Goal: Find specific page/section: Find specific page/section

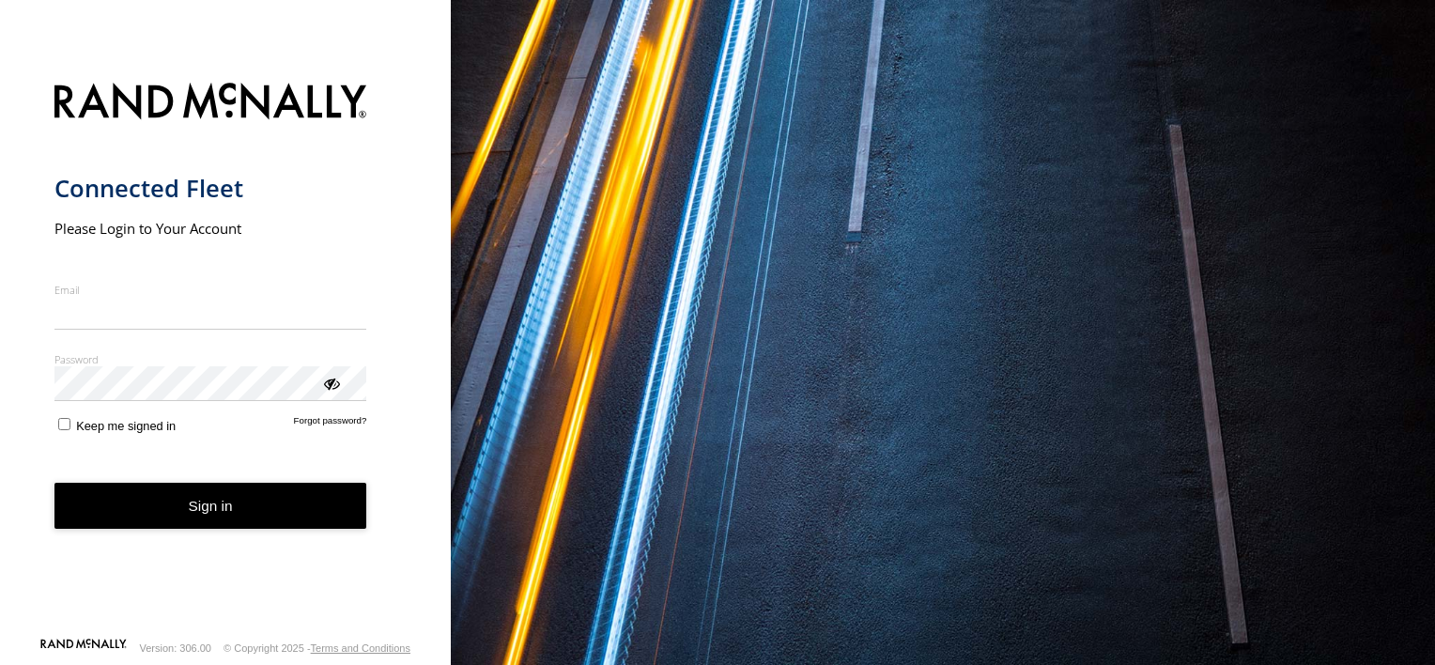
type input "**********"
click at [267, 529] on button "Sign in" at bounding box center [210, 506] width 313 height 46
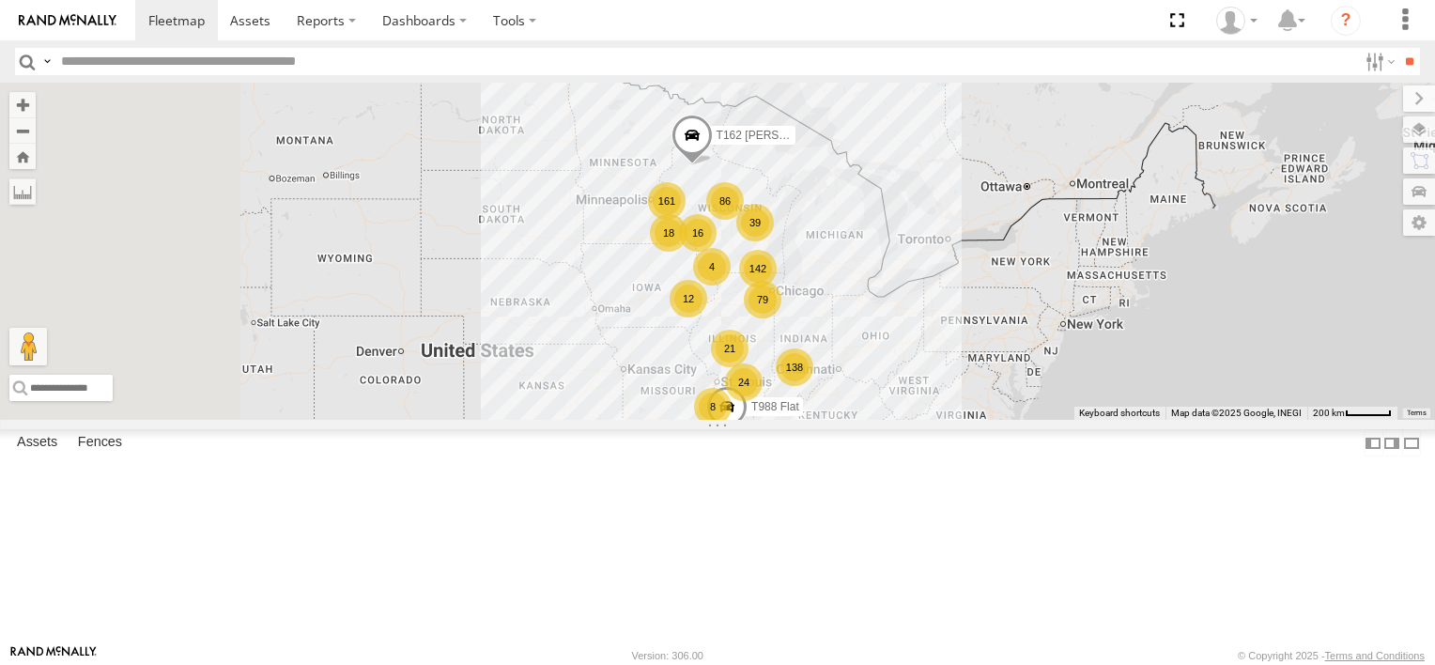
drag, startPoint x: 773, startPoint y: 283, endPoint x: 827, endPoint y: 446, distance: 172.0
click at [827, 420] on div "138 12 18 79 161 86 142 24 39 8 21 10 4 T162 [PERSON_NAME] Flat 16 T988 Flat" at bounding box center [717, 251] width 1435 height 337
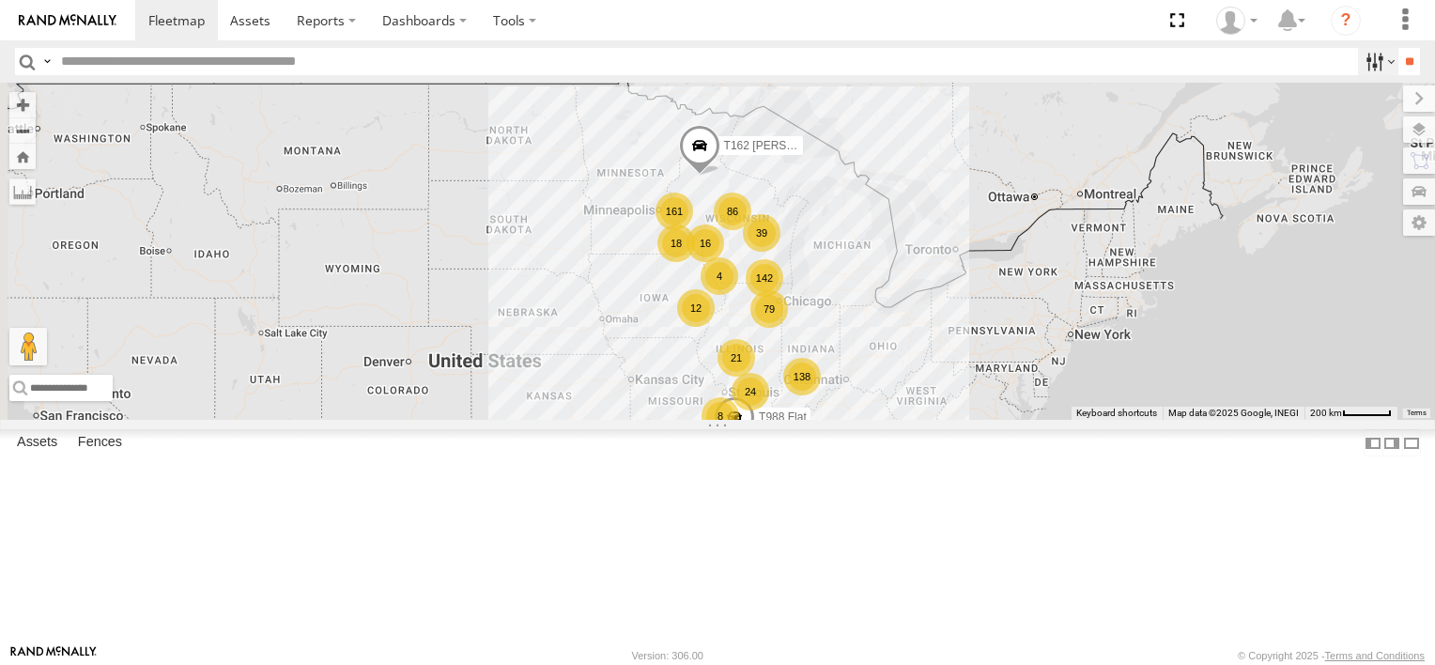
click at [1358, 59] on label at bounding box center [1378, 61] width 40 height 27
click at [0, 0] on span at bounding box center [0, 0] width 0 height 0
click at [1411, 59] on input "**" at bounding box center [1410, 61] width 22 height 27
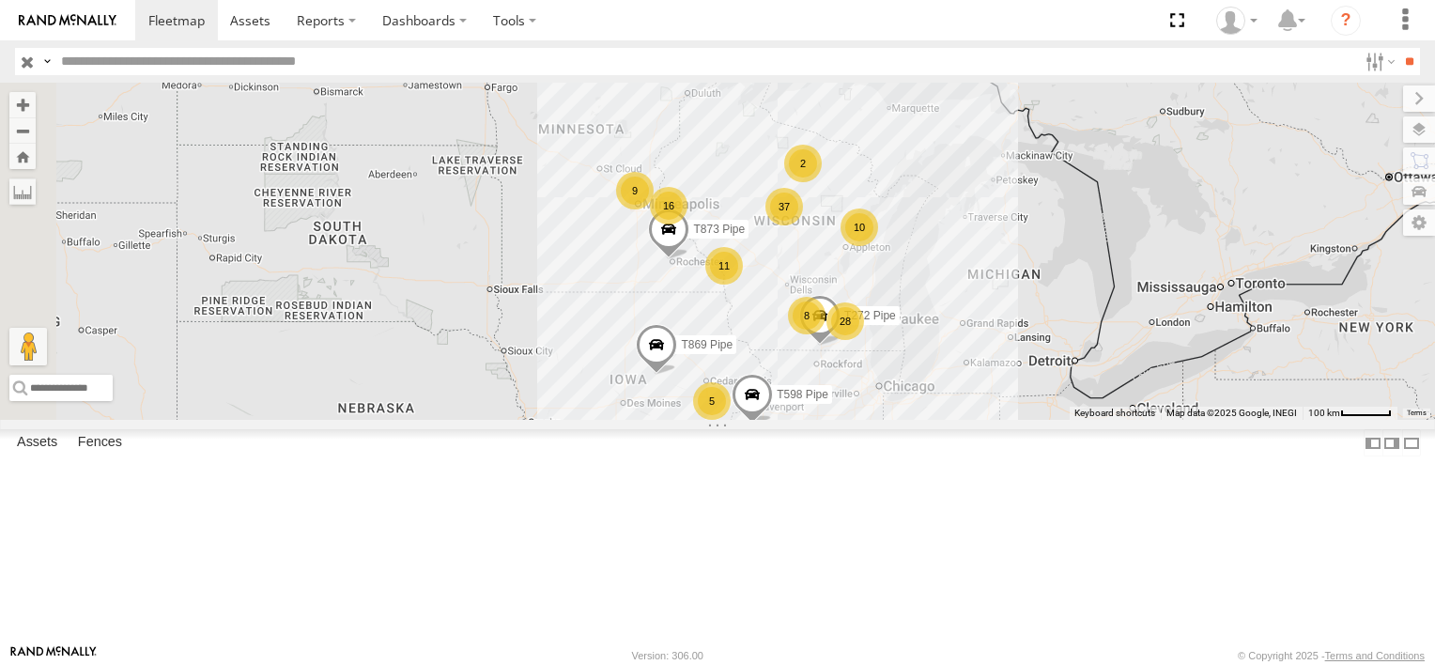
drag, startPoint x: 763, startPoint y: 297, endPoint x: 846, endPoint y: 450, distance: 174.5
click at [846, 420] on div "5 16 28 5 8 T542 Pipe 24 11 10 37 10 3 T541 Flat T598 Pipe 9 2 T572 Pipe T869 P…" at bounding box center [717, 251] width 1435 height 337
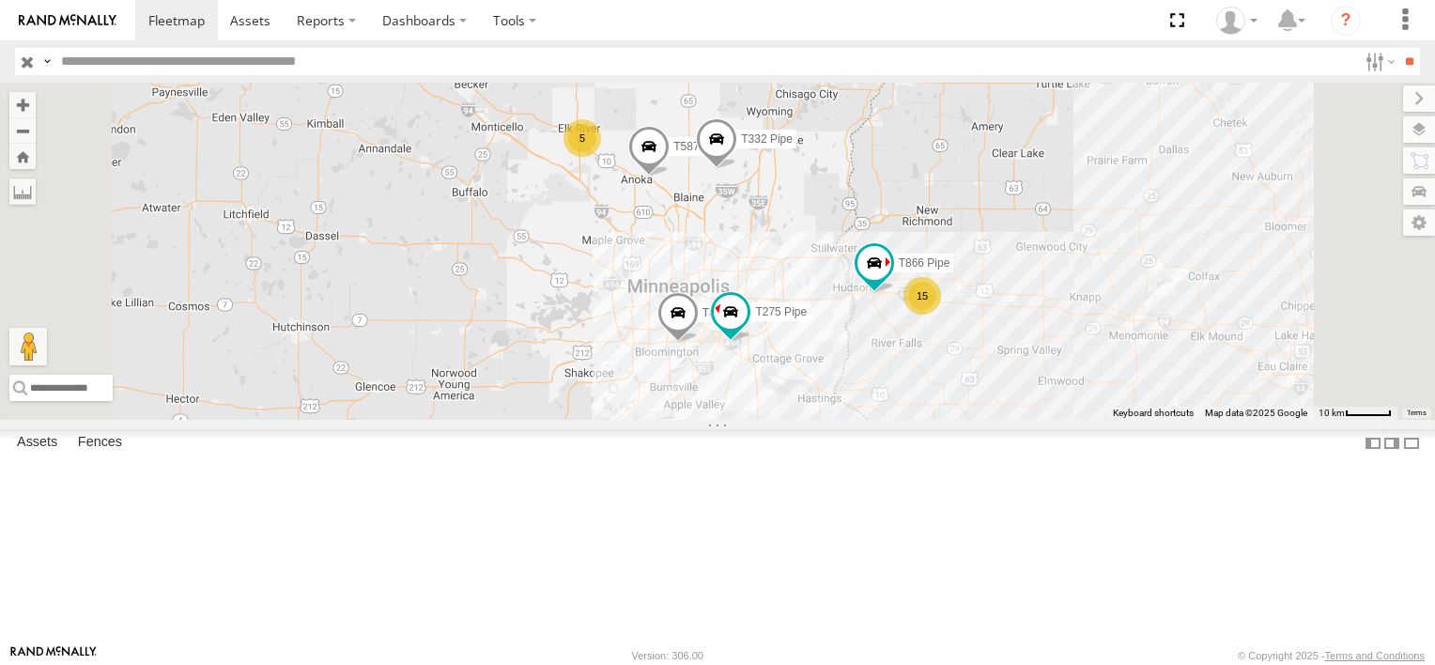
drag, startPoint x: 815, startPoint y: 262, endPoint x: 899, endPoint y: 409, distance: 168.7
click at [901, 409] on div "T542 Pipe T541 Flat T598 Pipe T572 Pipe T869 Pipe T873 Pipe T535 Pipe T1442 Dro…" at bounding box center [717, 251] width 1435 height 337
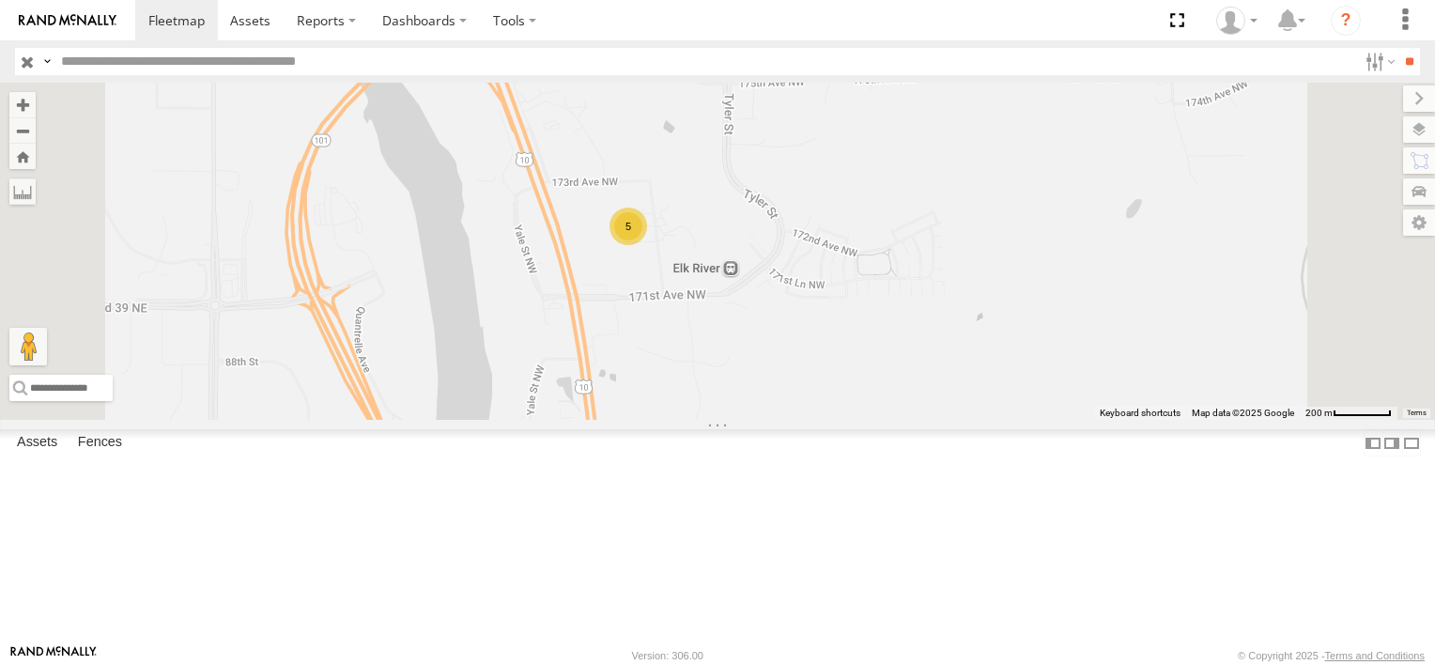
drag, startPoint x: 911, startPoint y: 244, endPoint x: 848, endPoint y: 427, distance: 193.7
click at [848, 420] on div "T542 Pipe T541 Flat T598 Pipe T572 Pipe T869 Pipe T873 Pipe T535 Pipe T1442 Dro…" at bounding box center [717, 251] width 1435 height 337
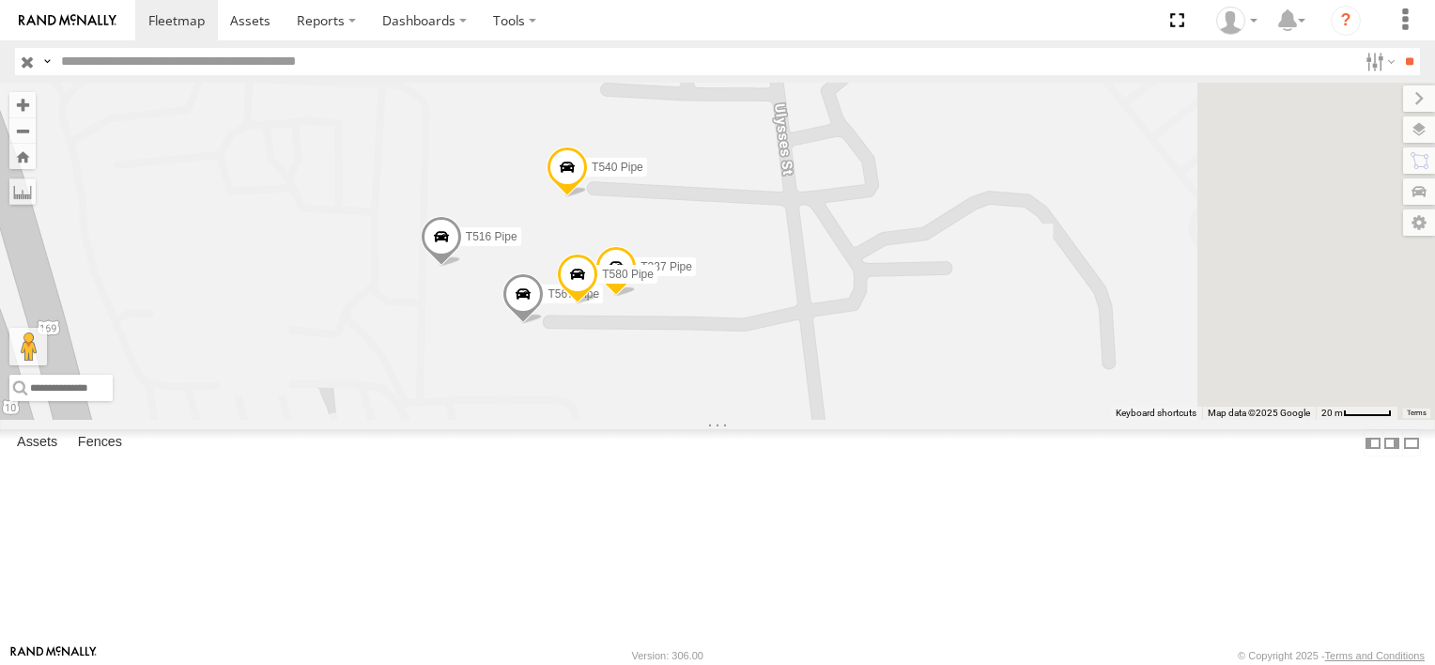
drag, startPoint x: 980, startPoint y: 443, endPoint x: 932, endPoint y: 271, distance: 179.4
click at [932, 273] on div "T542 Pipe T541 Flat T598 Pipe T572 Pipe T869 Pipe T873 Pipe T535 Pipe T1442 Dro…" at bounding box center [717, 251] width 1435 height 337
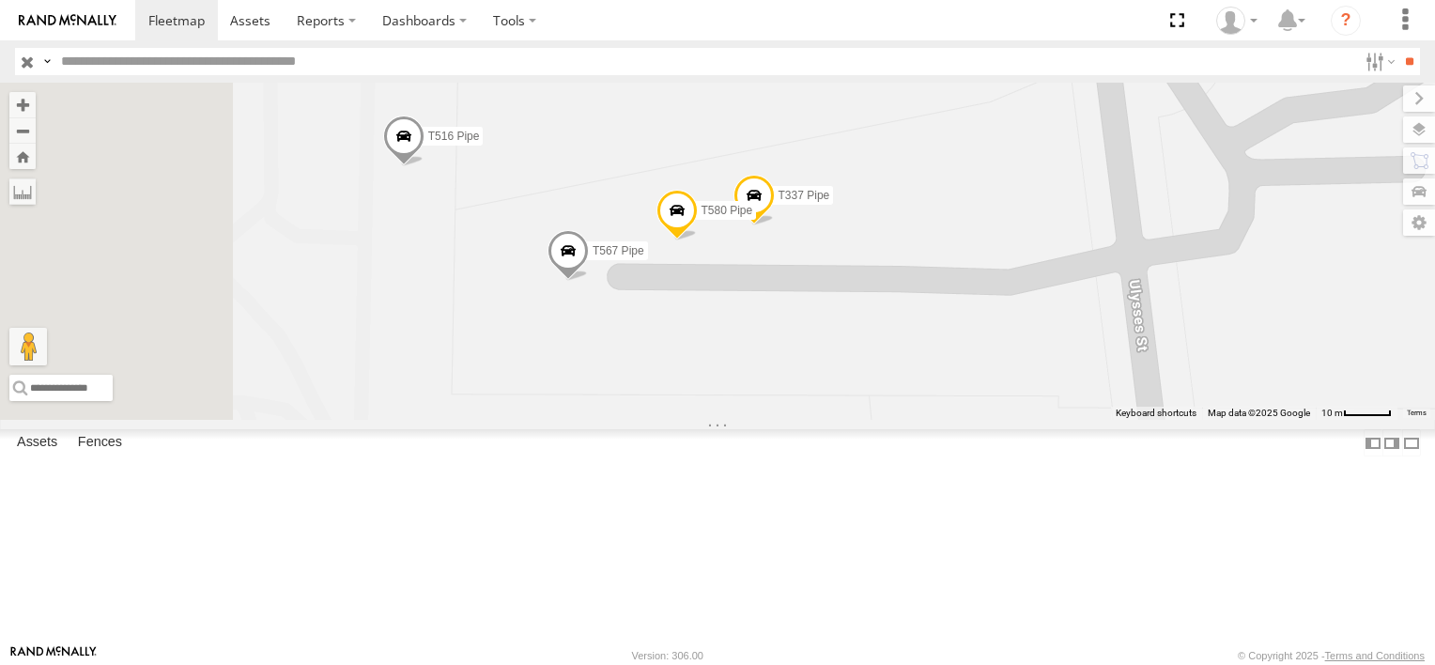
drag, startPoint x: 902, startPoint y: 342, endPoint x: 1144, endPoint y: 332, distance: 242.6
click at [1144, 332] on div "T542 Pipe T541 Flat T598 Pipe T572 Pipe T869 Pipe T873 Pipe T535 Pipe T1442 Dro…" at bounding box center [717, 251] width 1435 height 337
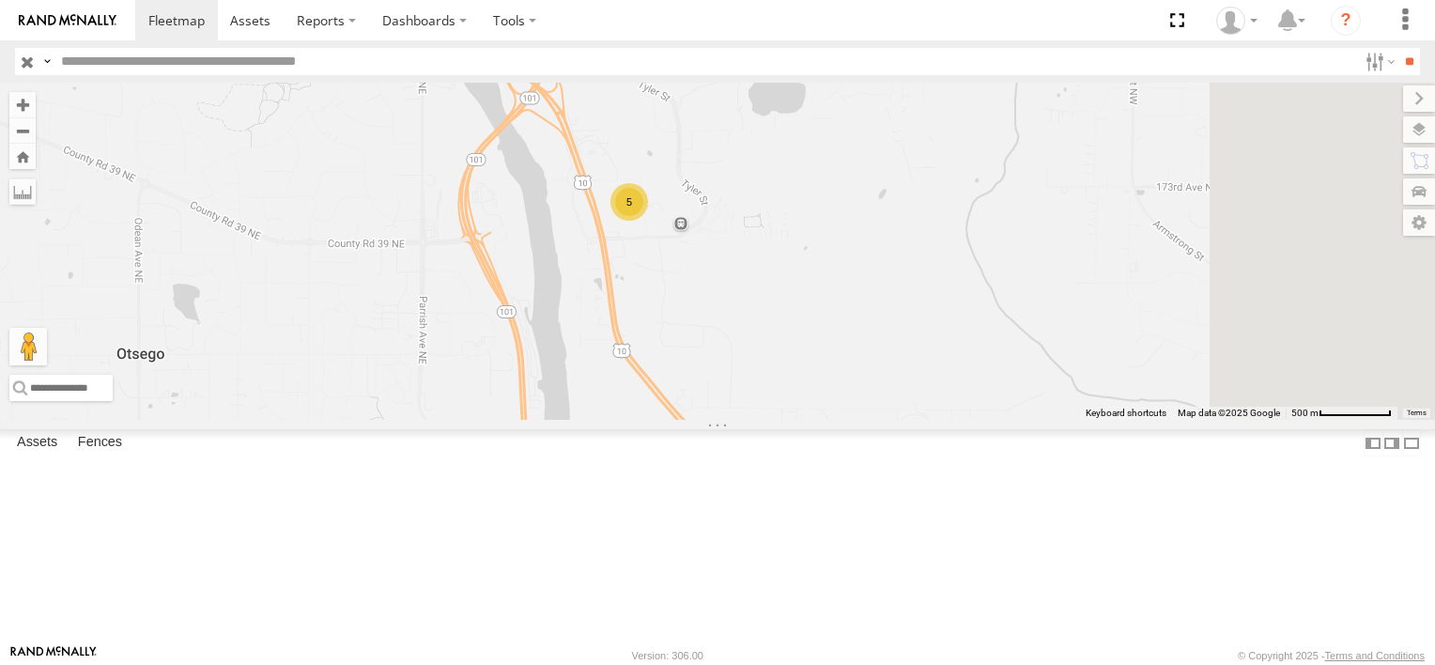
drag, startPoint x: 1277, startPoint y: 556, endPoint x: 721, endPoint y: 235, distance: 641.4
click at [722, 237] on div "T542 Pipe T541 Flat T598 Pipe T572 Pipe T869 Pipe T873 Pipe T535 Pipe T1442 Dro…" at bounding box center [717, 251] width 1435 height 337
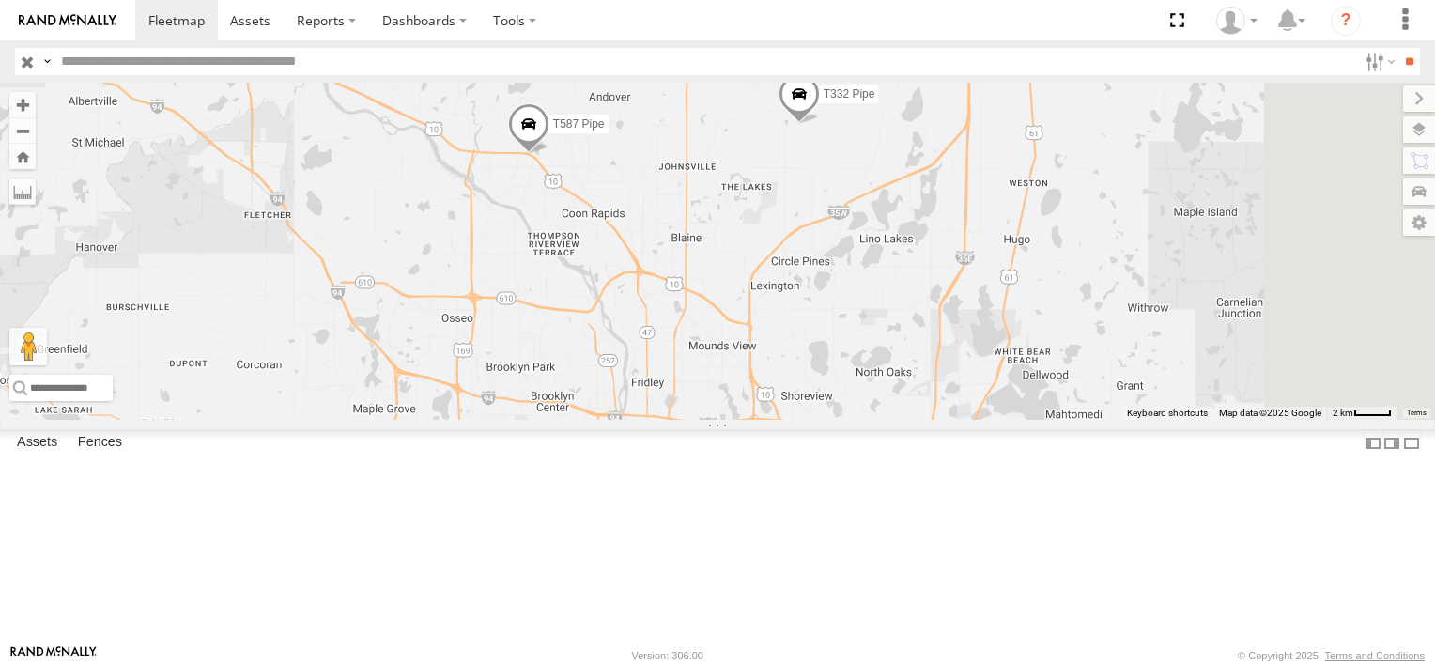
drag, startPoint x: 1128, startPoint y: 464, endPoint x: 684, endPoint y: 270, distance: 485.0
click at [684, 270] on div "T542 Pipe T541 Flat T598 Pipe T572 Pipe T869 Pipe T873 Pipe T535 Pipe T1442 Dro…" at bounding box center [717, 251] width 1435 height 337
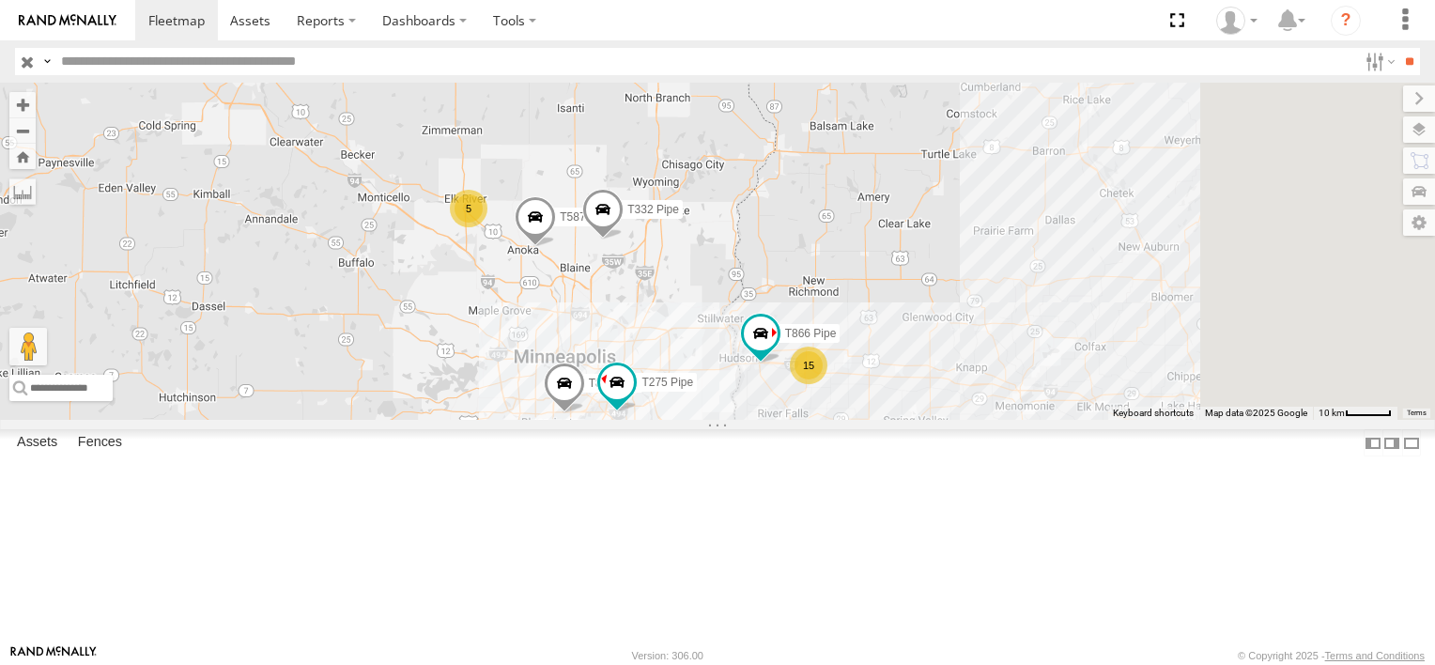
drag, startPoint x: 846, startPoint y: 346, endPoint x: 767, endPoint y: 389, distance: 90.8
click at [767, 389] on div "T542 Pipe T541 Flat T598 Pipe T572 Pipe T869 Pipe T873 Pipe T535 Pipe T1442 Dro…" at bounding box center [717, 251] width 1435 height 337
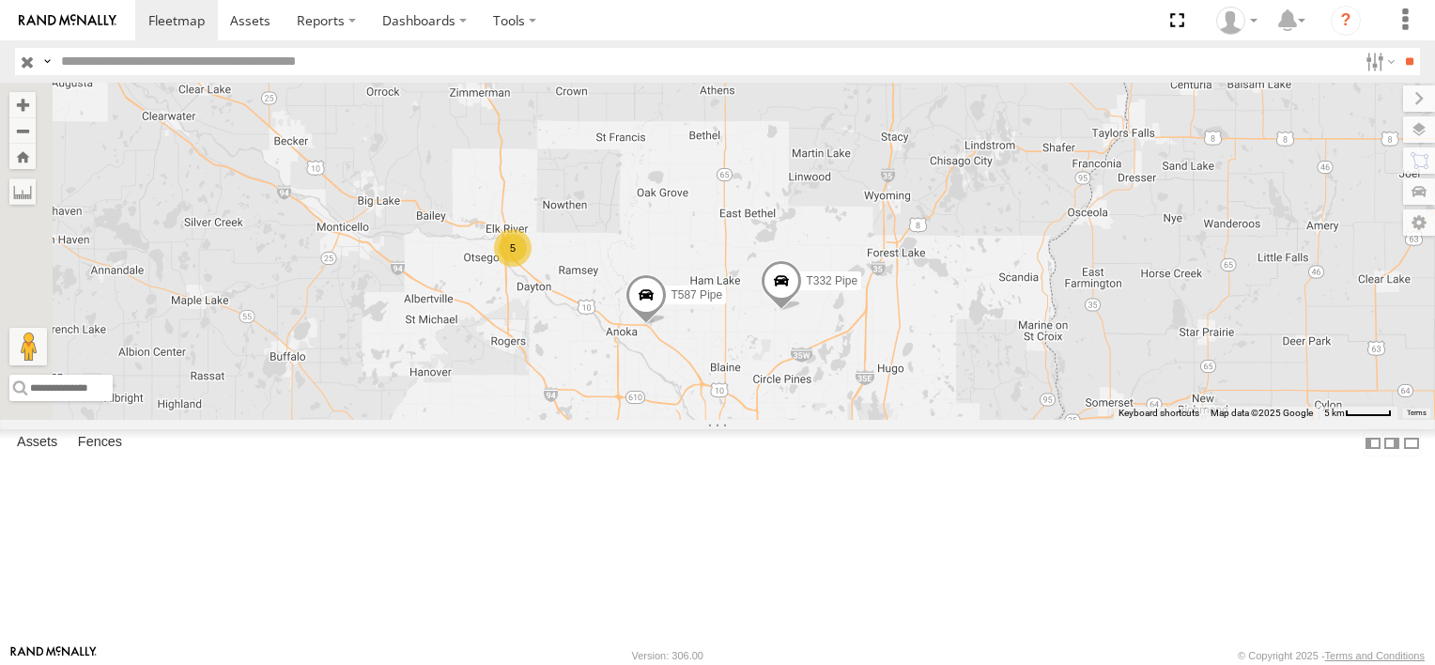
drag, startPoint x: 608, startPoint y: 368, endPoint x: 761, endPoint y: 474, distance: 186.3
click at [761, 420] on div "T542 Pipe T541 Flat T598 Pipe T572 Pipe T869 Pipe T873 Pipe T535 Pipe T1442 Dro…" at bounding box center [717, 251] width 1435 height 337
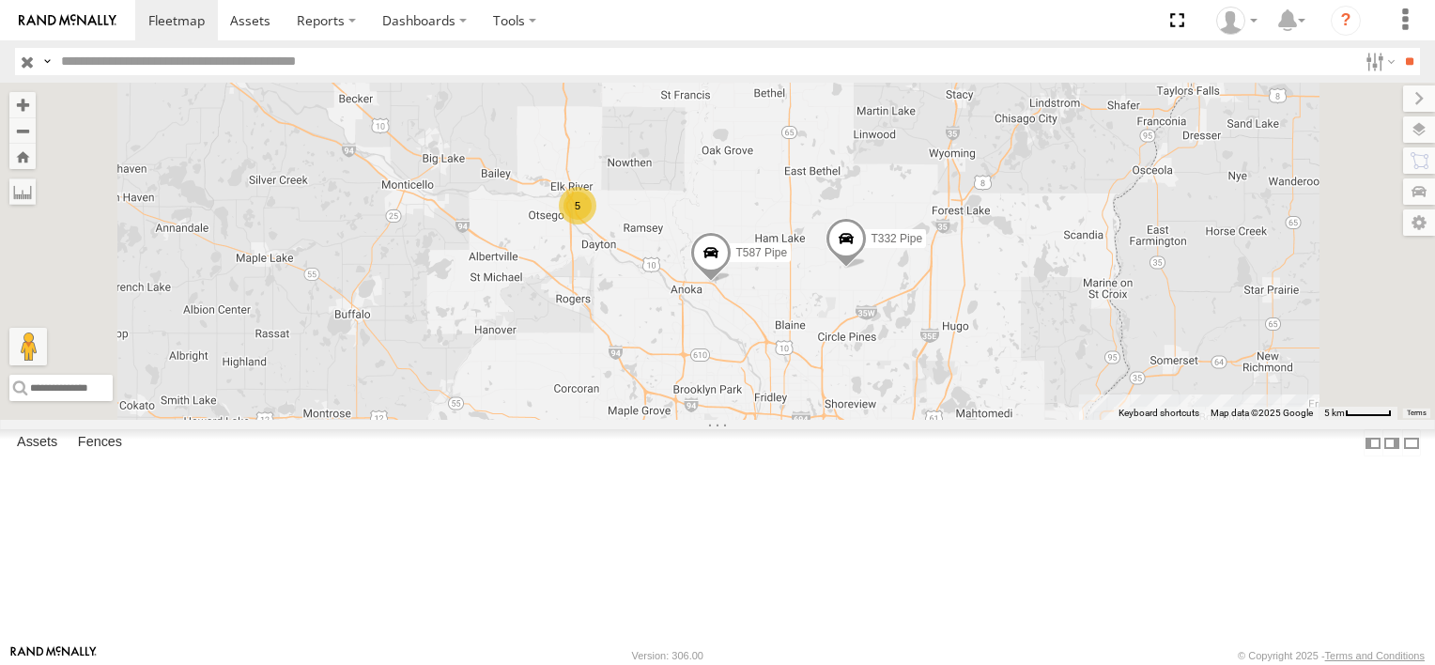
drag, startPoint x: 1014, startPoint y: 519, endPoint x: 874, endPoint y: 398, distance: 184.5
click at [875, 400] on div "T542 Pipe T541 Flat T598 Pipe T572 Pipe T869 Pipe T873 Pipe T535 Pipe T1442 Dro…" at bounding box center [717, 251] width 1435 height 337
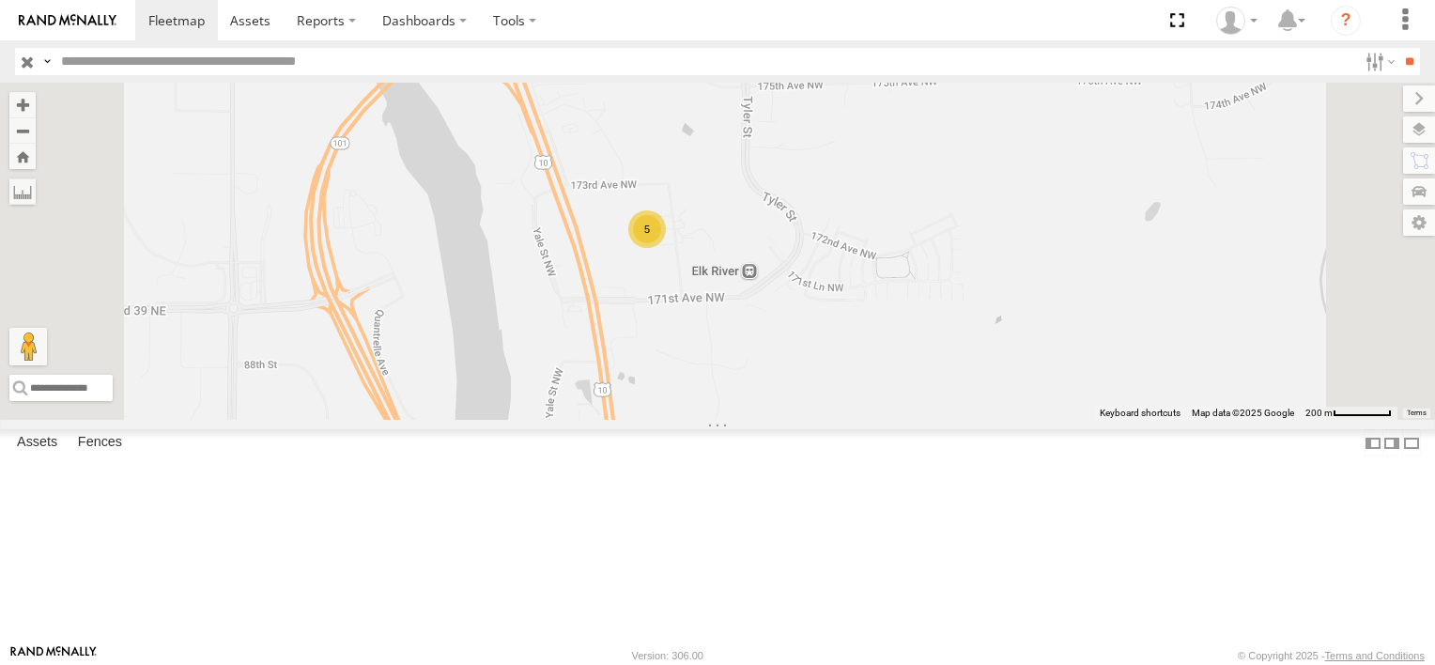
drag, startPoint x: 911, startPoint y: 274, endPoint x: 857, endPoint y: 364, distance: 105.4
click at [857, 364] on div "T542 Pipe T541 Flat T598 Pipe T572 Pipe T869 Pipe T873 Pipe T535 Pipe T1442 Dro…" at bounding box center [717, 251] width 1435 height 337
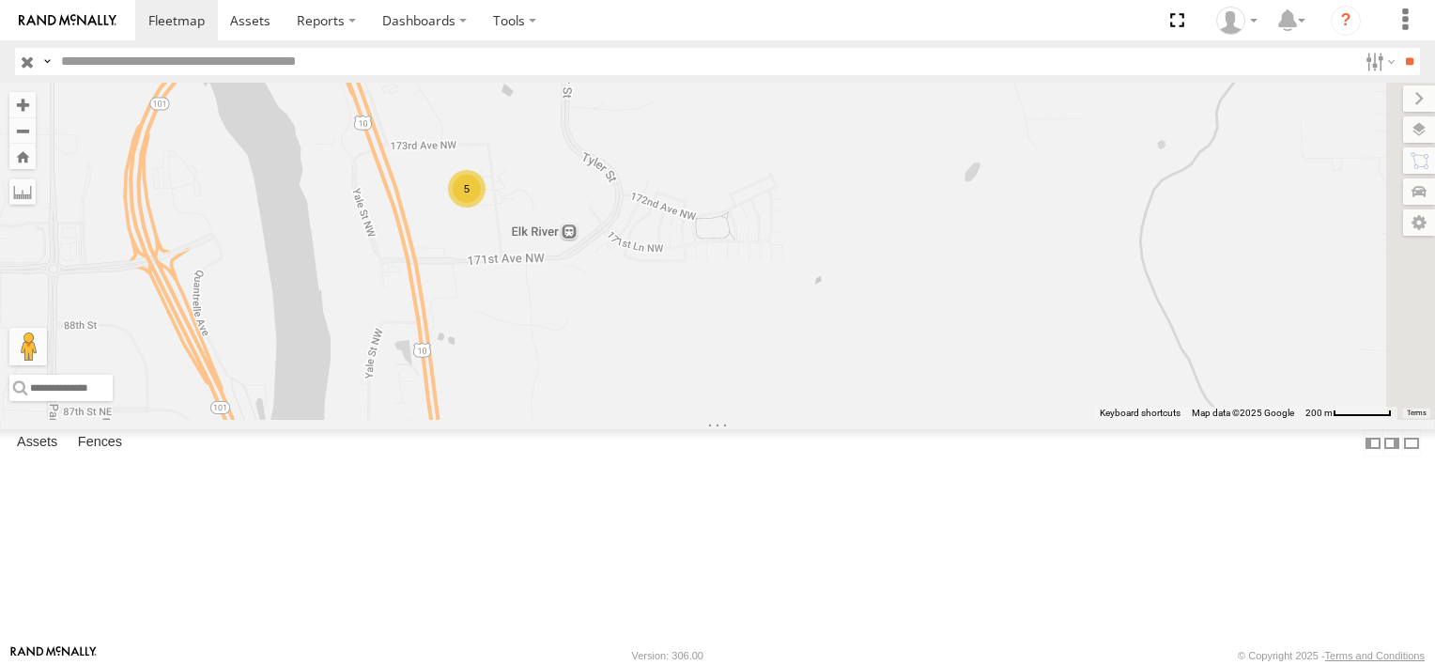
drag, startPoint x: 1086, startPoint y: 511, endPoint x: 816, endPoint y: 395, distance: 293.7
click at [817, 395] on div "T542 Pipe T541 Flat T598 Pipe T572 Pipe T869 Pipe T873 Pipe T535 Pipe T1442 Dro…" at bounding box center [717, 251] width 1435 height 337
